Goal: Navigation & Orientation: Find specific page/section

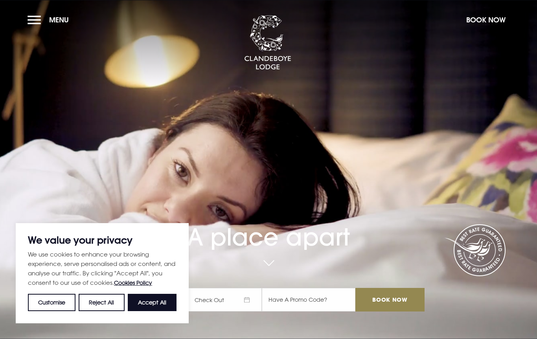
click at [35, 26] on button "Menu" at bounding box center [50, 19] width 45 height 17
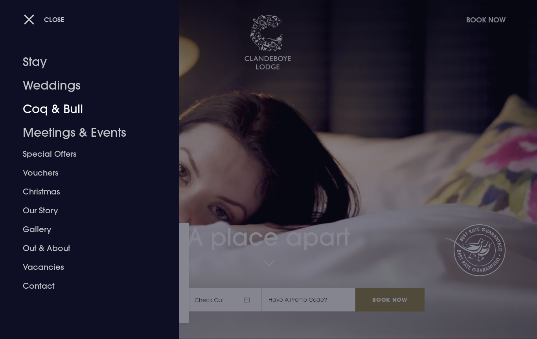
click at [33, 109] on link "Coq & Bull" at bounding box center [85, 110] width 124 height 24
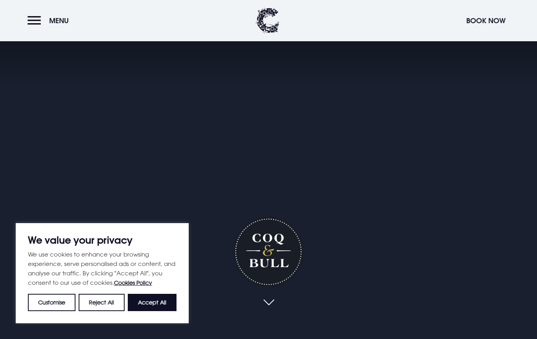
click at [152, 307] on button "Accept All" at bounding box center [152, 302] width 49 height 17
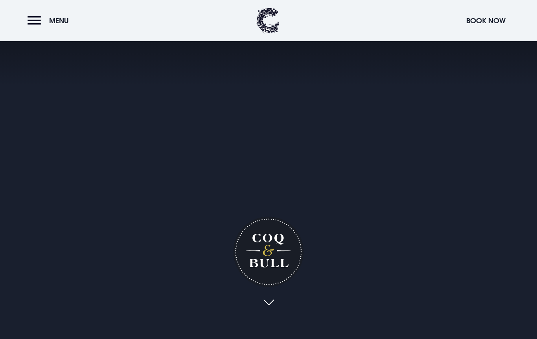
checkbox input "true"
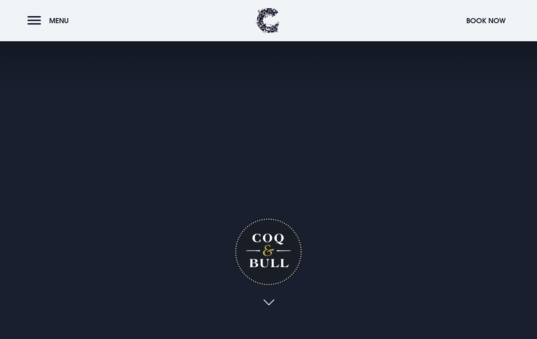
click at [35, 20] on button "Menu" at bounding box center [50, 20] width 45 height 17
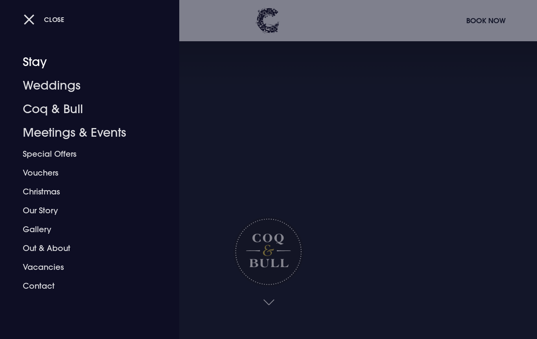
click at [35, 61] on link "Stay" at bounding box center [85, 62] width 124 height 24
